Goal: Navigation & Orientation: Find specific page/section

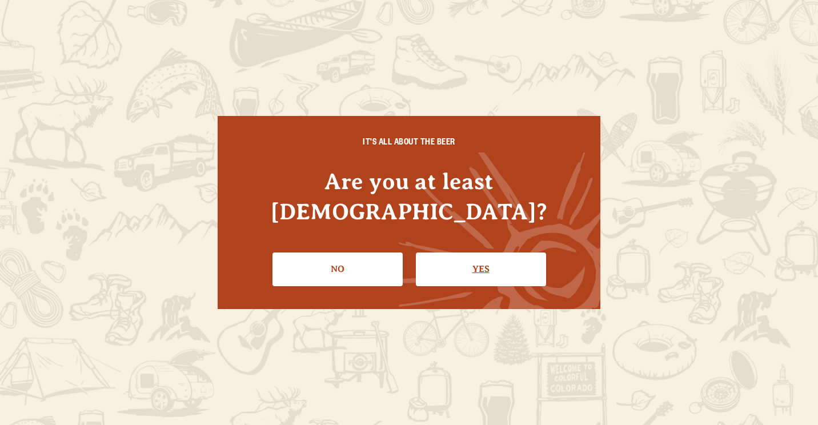
click at [472, 252] on link "Yes" at bounding box center [481, 268] width 130 height 33
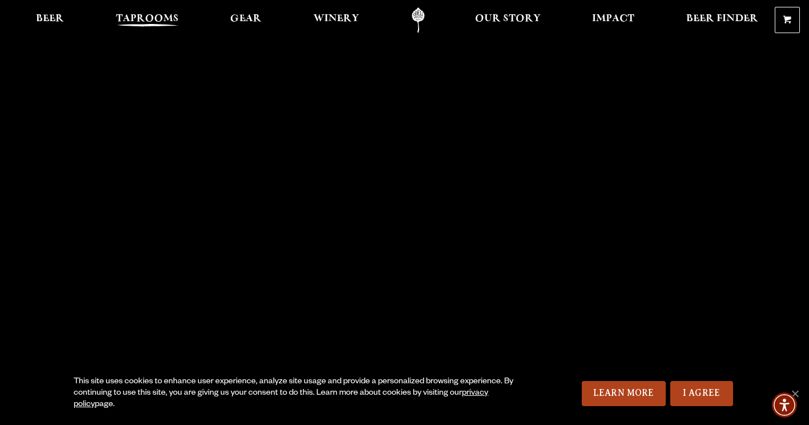
click at [149, 14] on span "Taprooms" at bounding box center [147, 18] width 63 height 9
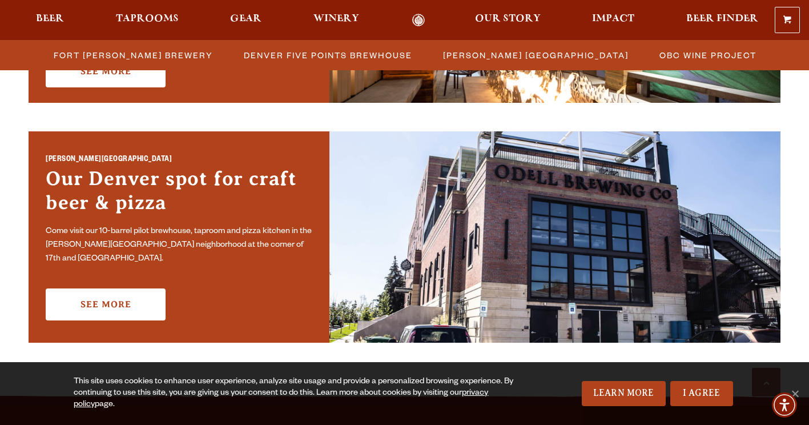
scroll to position [782, 0]
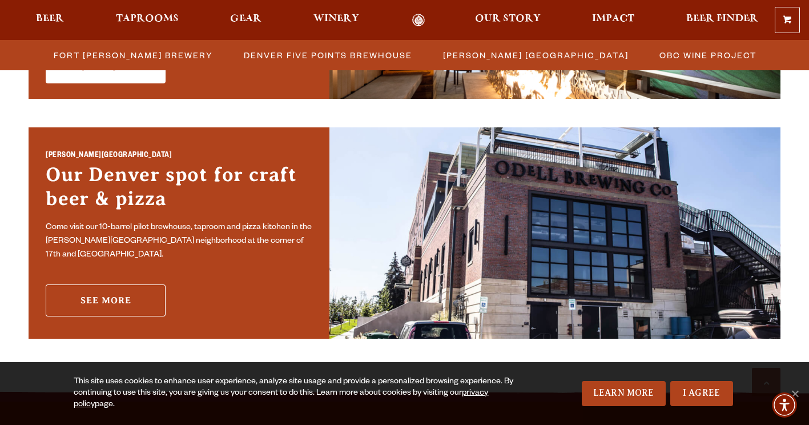
click at [119, 293] on link "See More" at bounding box center [106, 300] width 120 height 32
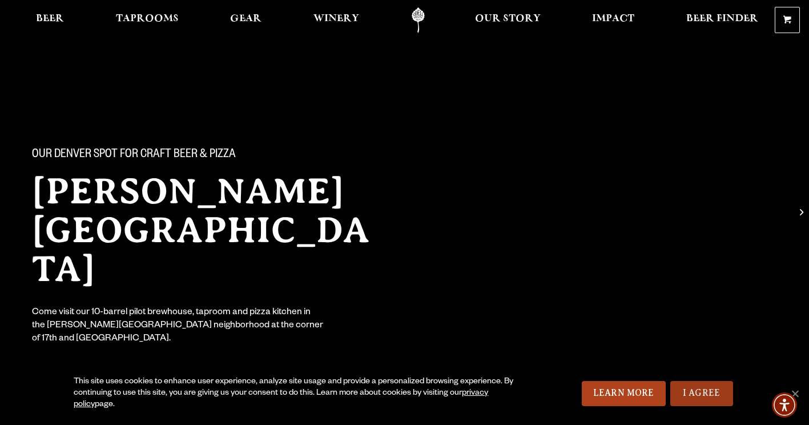
click at [714, 393] on link "I Agree" at bounding box center [701, 393] width 63 height 25
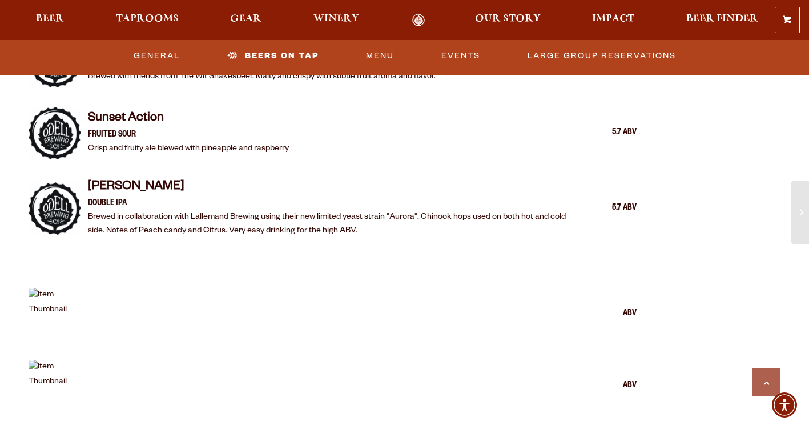
scroll to position [1321, 0]
